Goal: Task Accomplishment & Management: Use online tool/utility

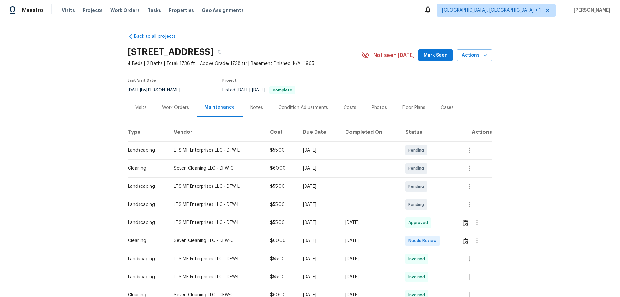
scroll to position [65, 0]
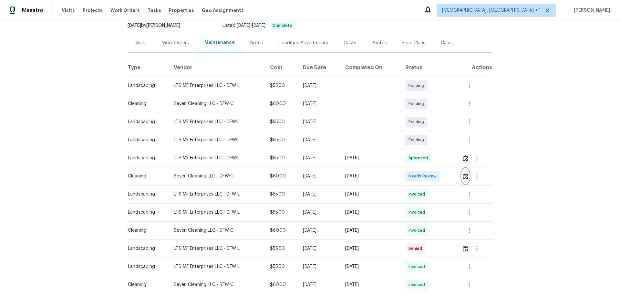
click at [462, 175] on button "button" at bounding box center [465, 176] width 7 height 16
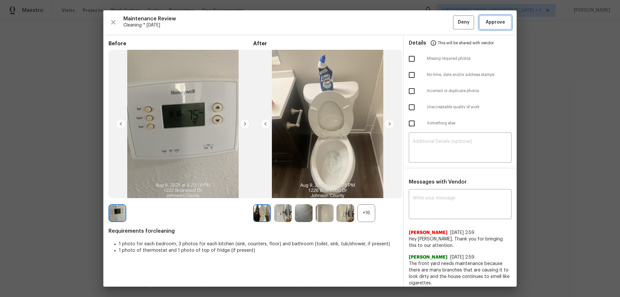
click at [486, 22] on span "Approve" at bounding box center [495, 22] width 19 height 8
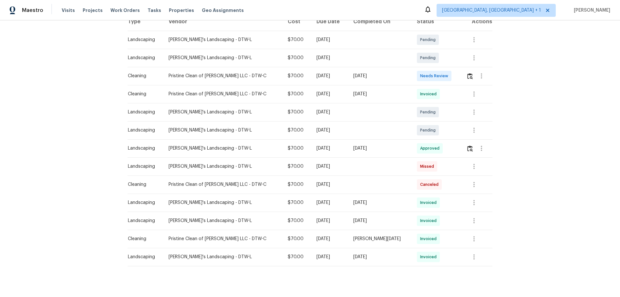
scroll to position [123, 0]
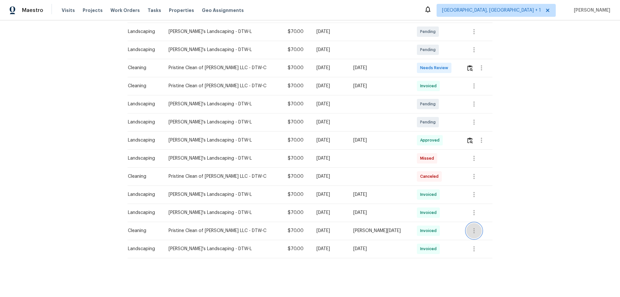
click at [473, 223] on button "button" at bounding box center [475, 231] width 16 height 16
click at [474, 237] on li "View details" at bounding box center [484, 236] width 45 height 11
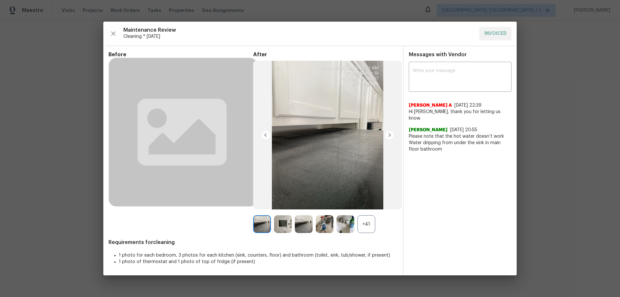
drag, startPoint x: 584, startPoint y: 179, endPoint x: 564, endPoint y: 173, distance: 21.1
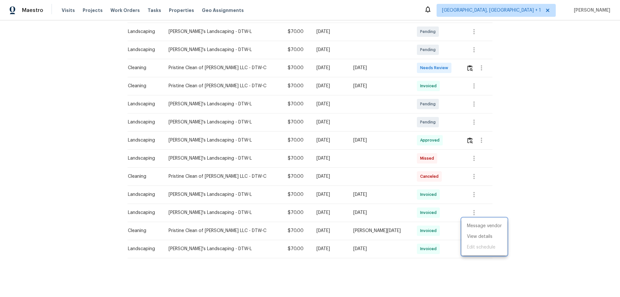
click at [473, 82] on div at bounding box center [310, 148] width 620 height 297
click at [472, 82] on icon "button" at bounding box center [474, 86] width 8 height 8
click at [476, 99] on ul "Message vendor View details Edit schedule" at bounding box center [484, 91] width 45 height 37
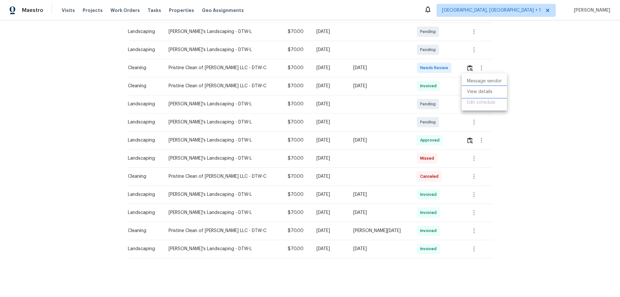
click at [478, 89] on li "View details" at bounding box center [484, 92] width 45 height 11
click at [535, 118] on div at bounding box center [310, 148] width 620 height 297
